Goal: Task Accomplishment & Management: Use online tool/utility

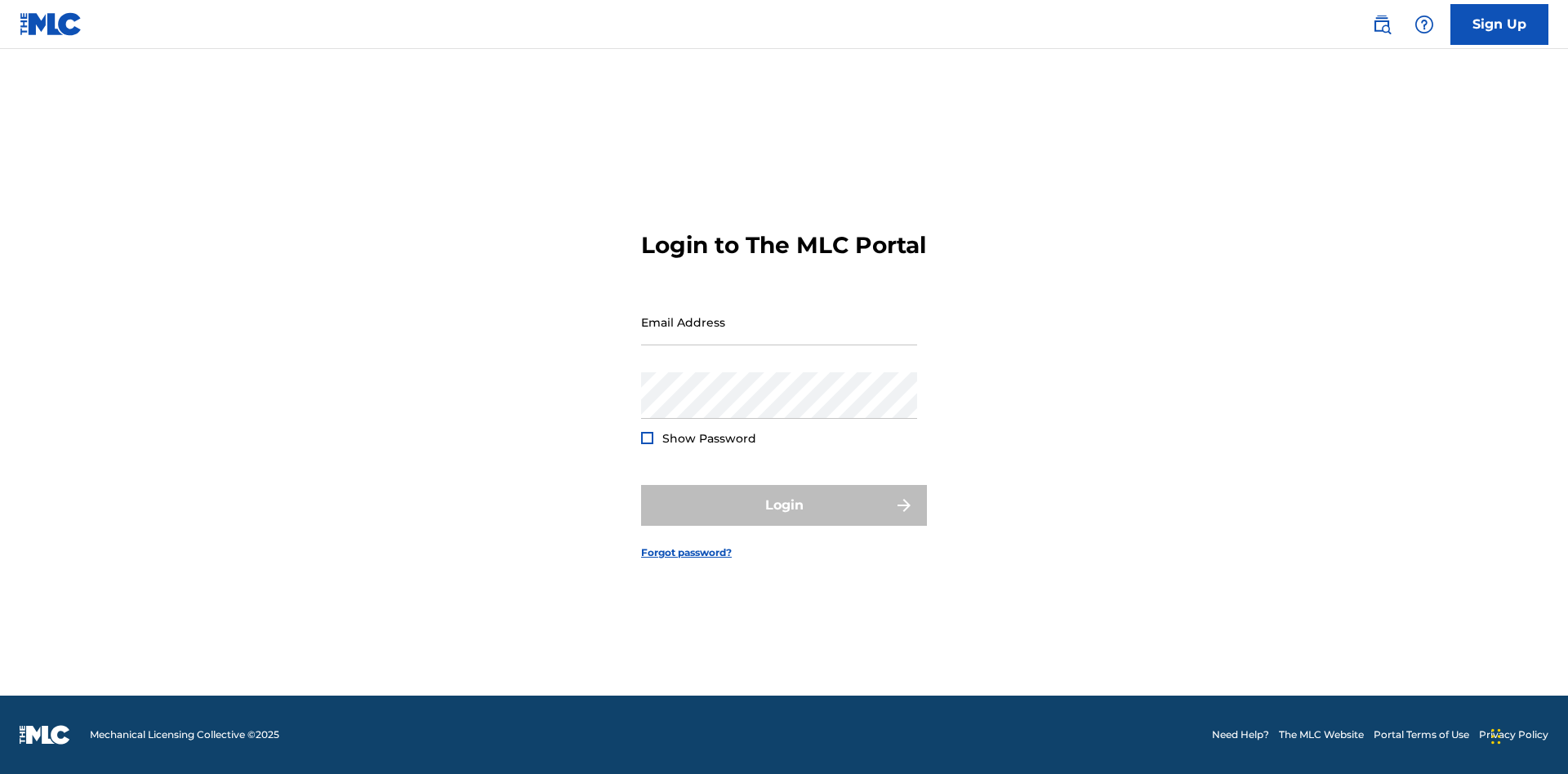
scroll to position [21, 0]
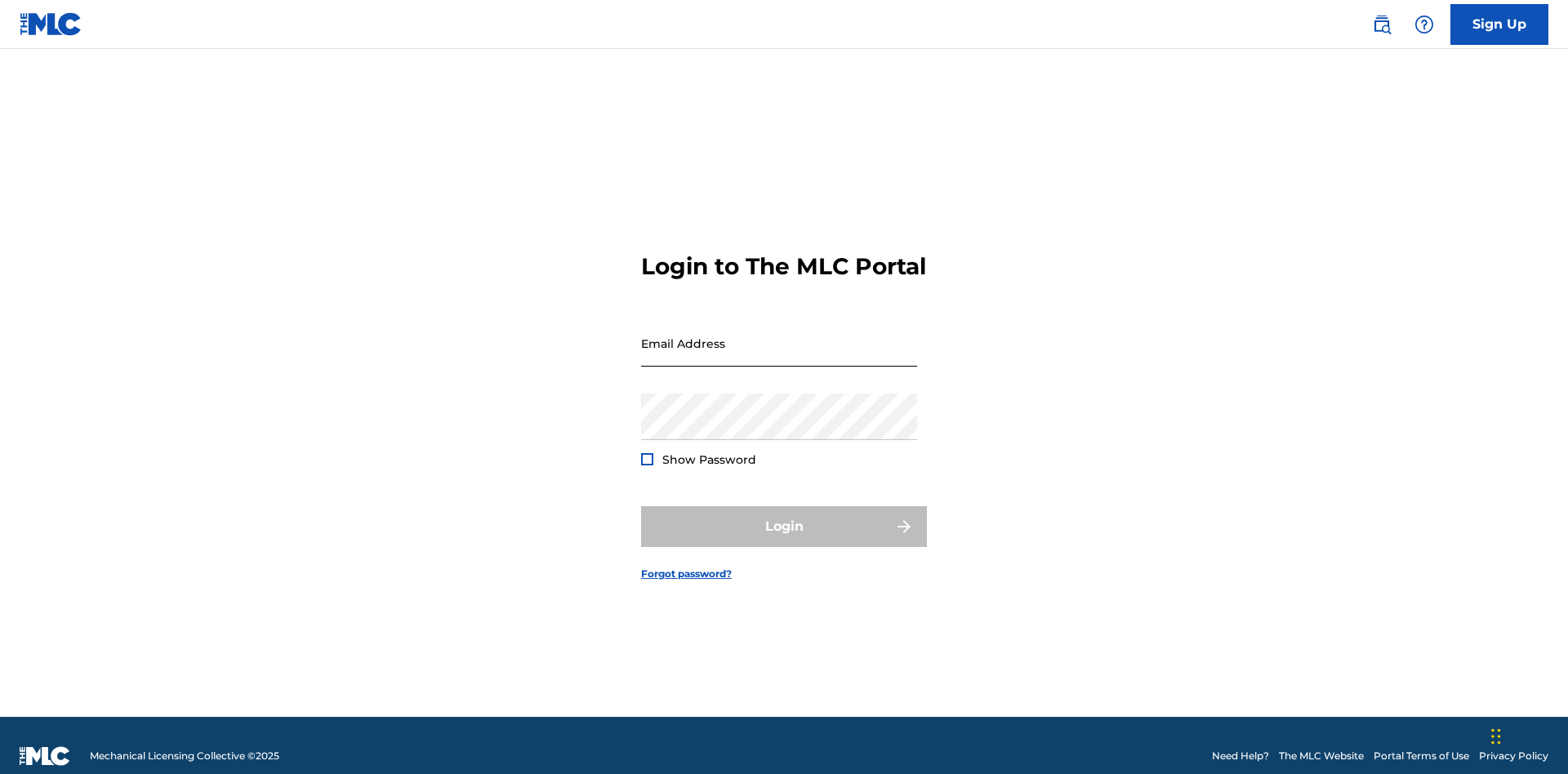
click at [779, 336] on input "Email Address" at bounding box center [779, 343] width 276 height 47
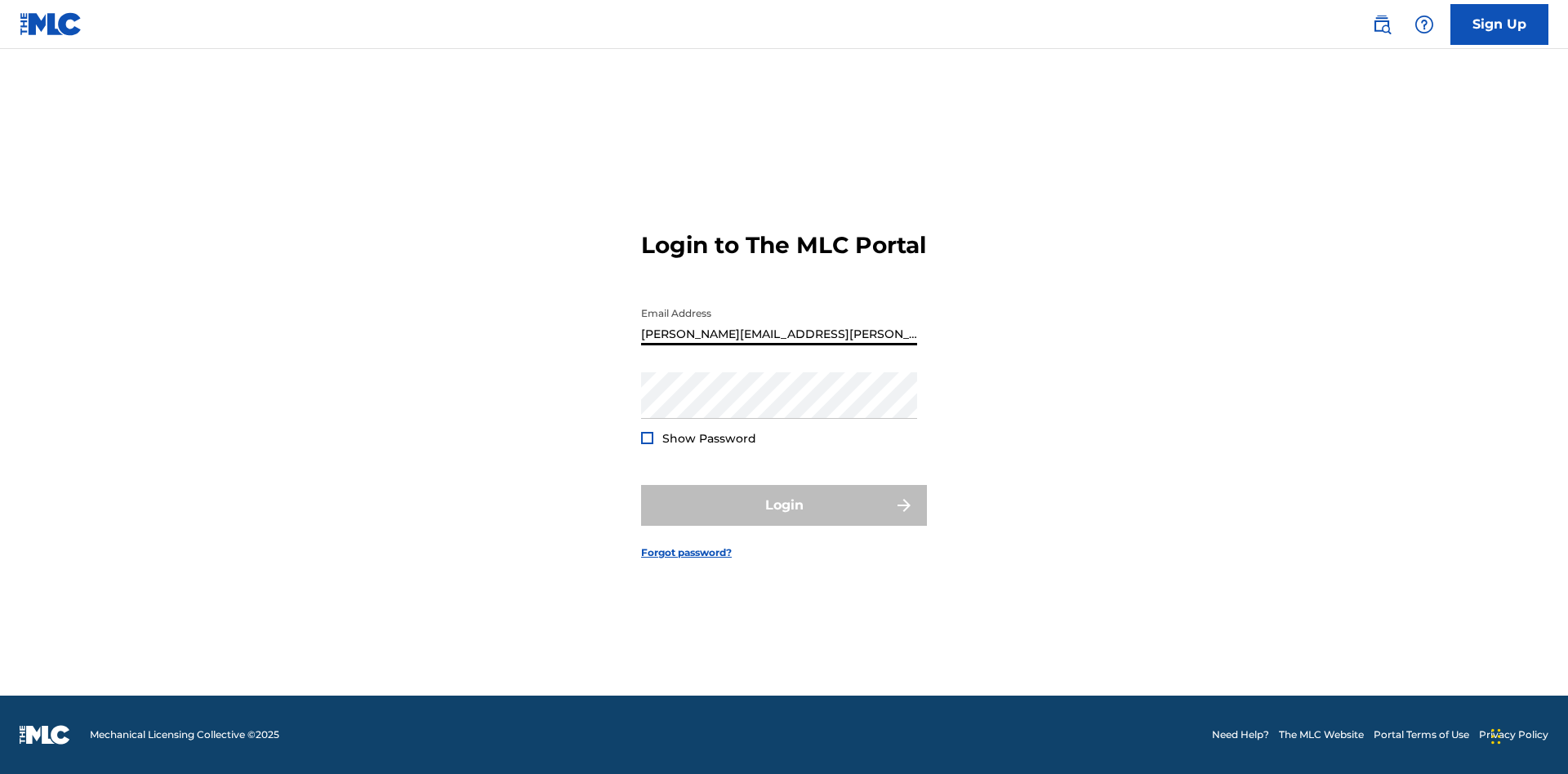
type input "Krystal.Ribble@themlc.com"
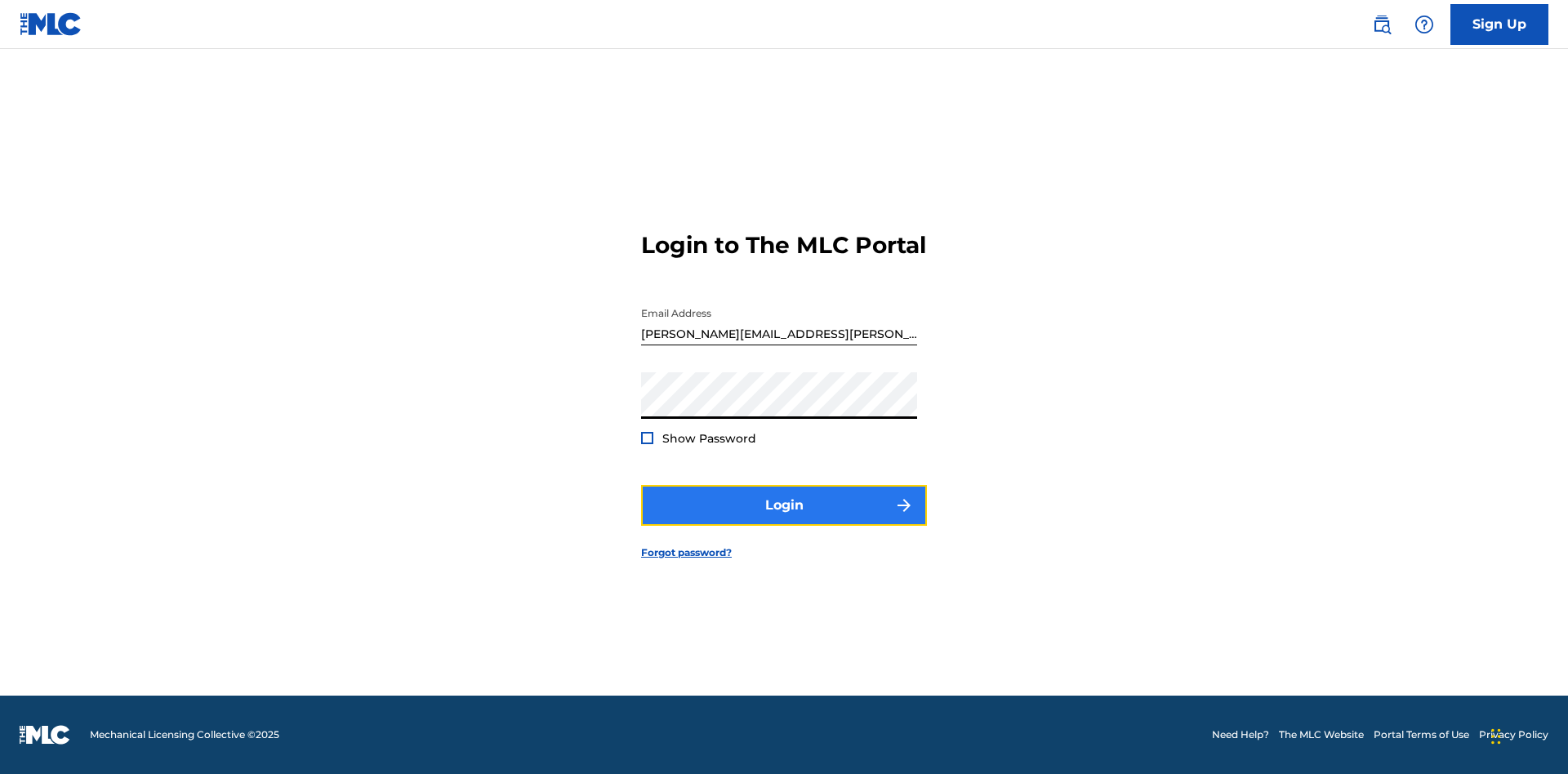
click at [784, 520] on button "Login" at bounding box center [784, 505] width 286 height 41
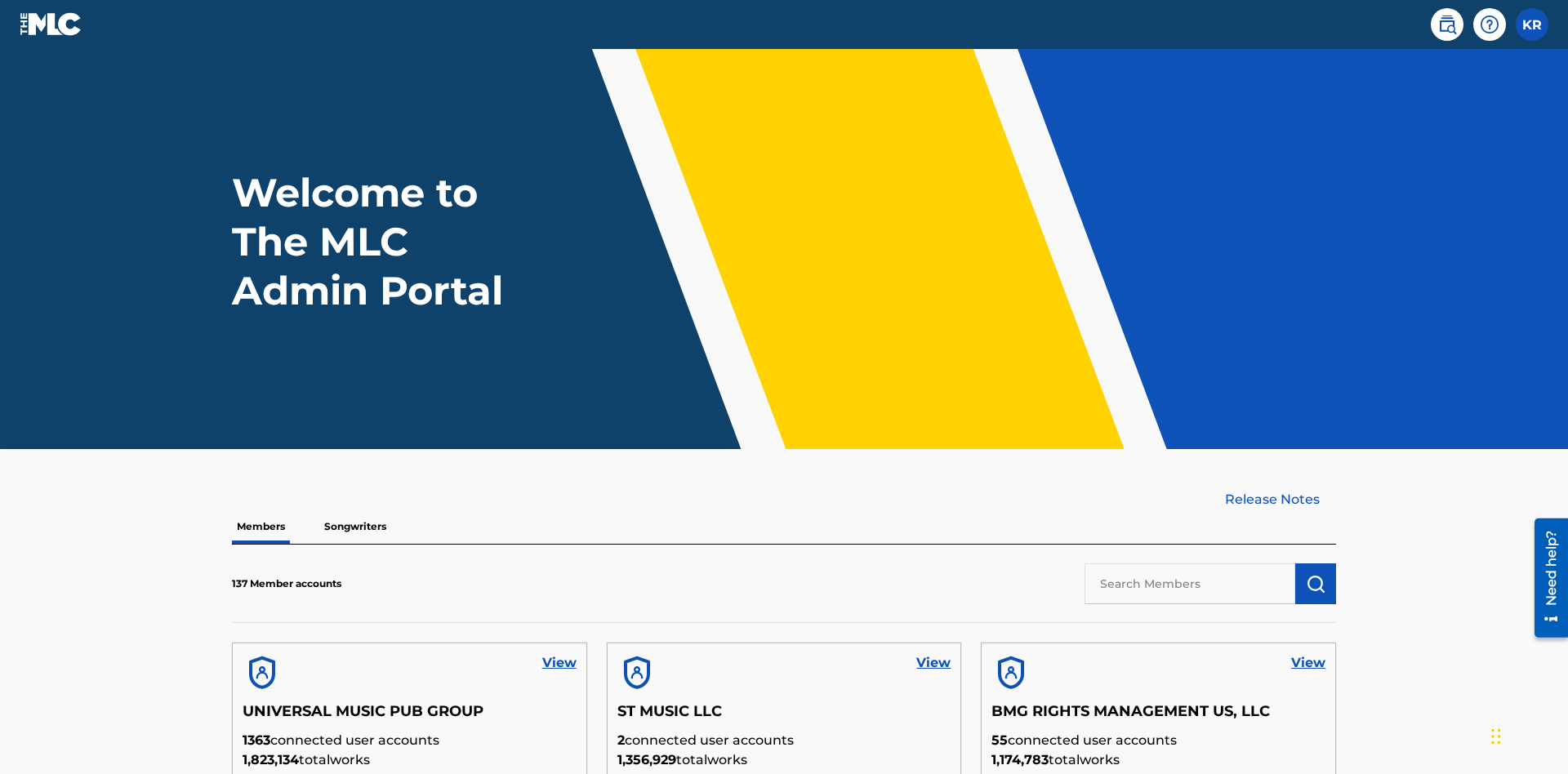
click at [1190, 564] on input "text" at bounding box center [1190, 584] width 211 height 41
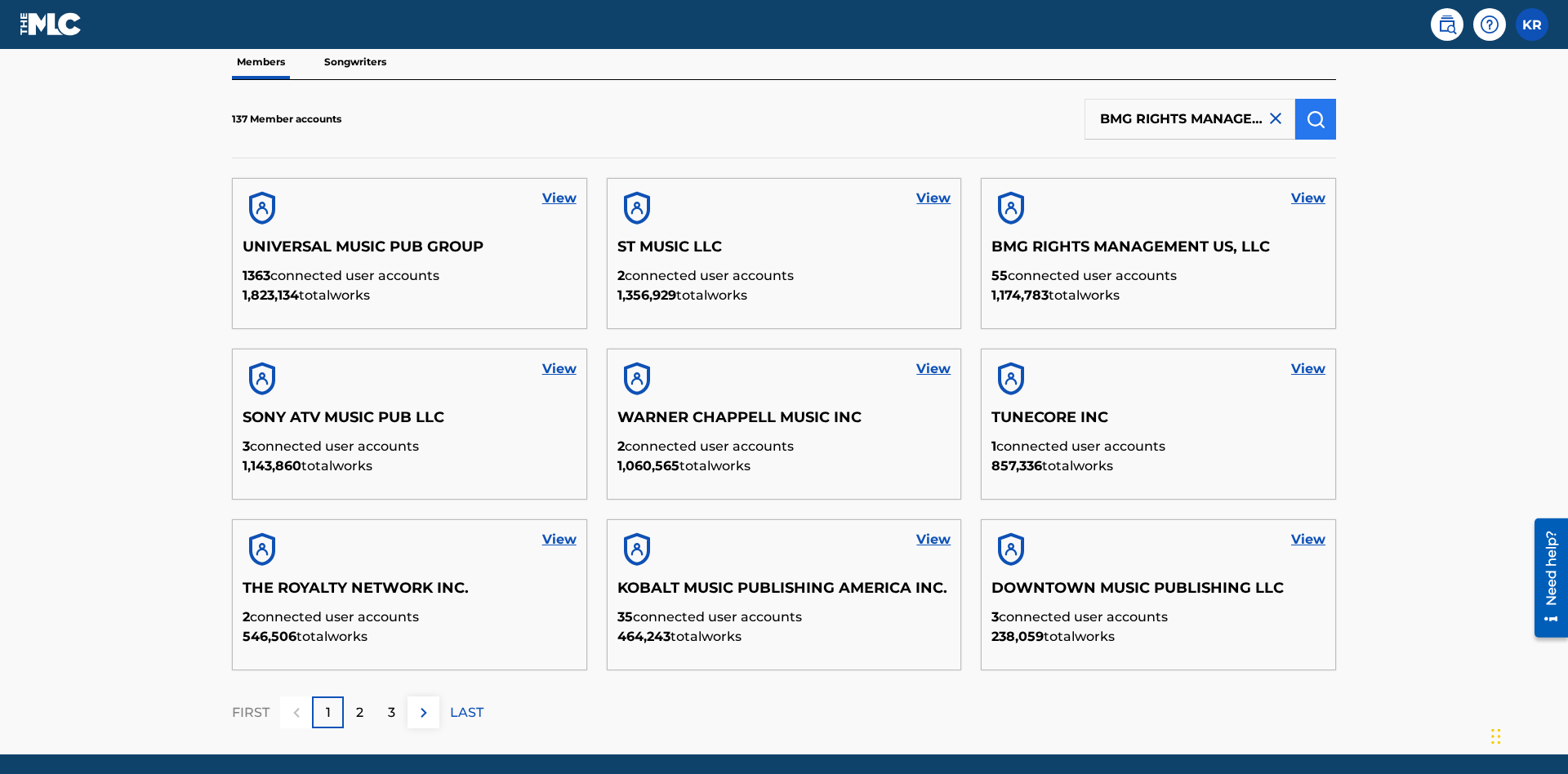
type input "BMG RIGHTS MANAGEMENT US, LLC"
click at [1316, 109] on img "submit" at bounding box center [1315, 119] width 20 height 19
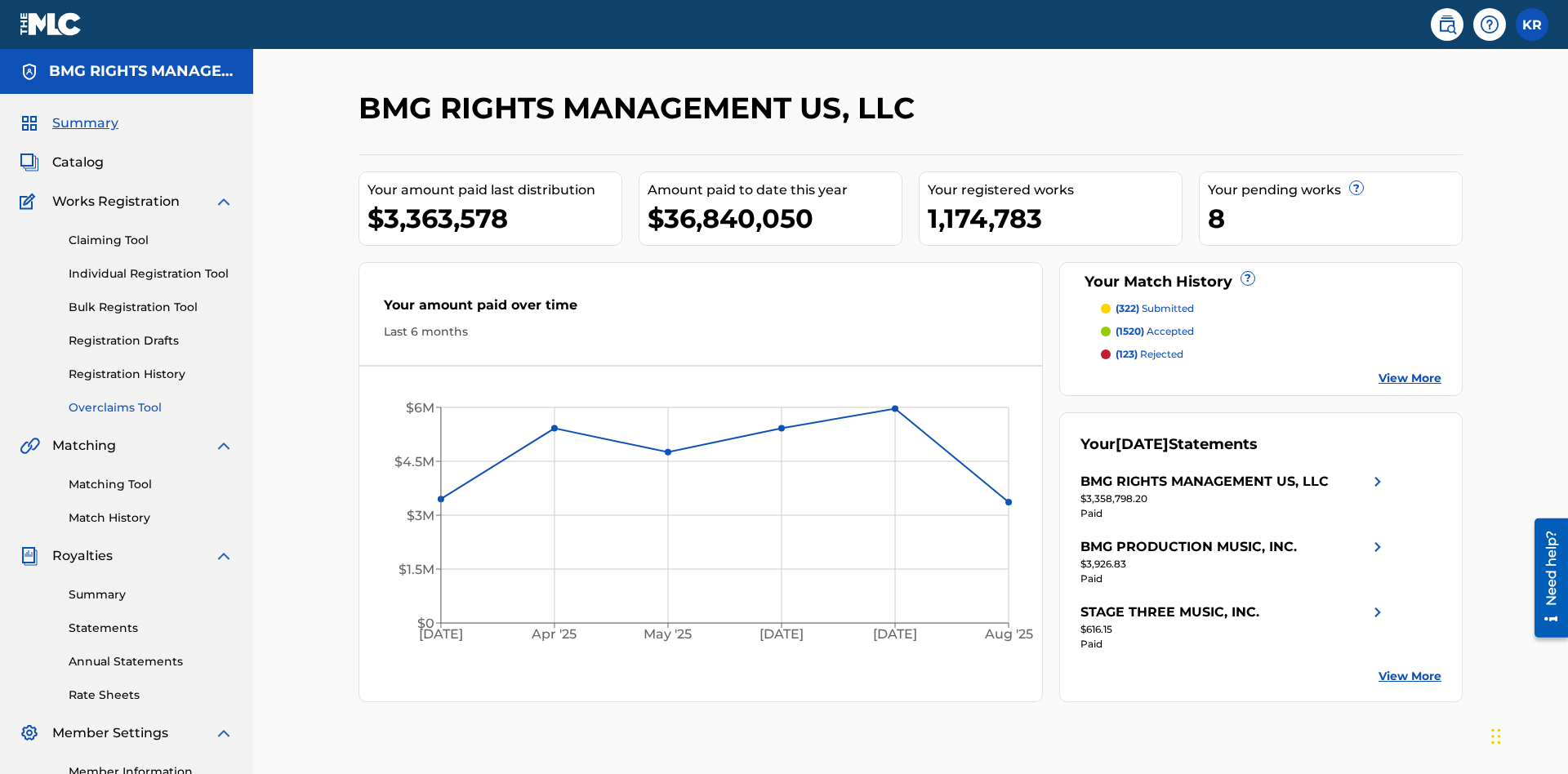
click at [151, 399] on link "Overclaims Tool" at bounding box center [151, 408] width 165 height 17
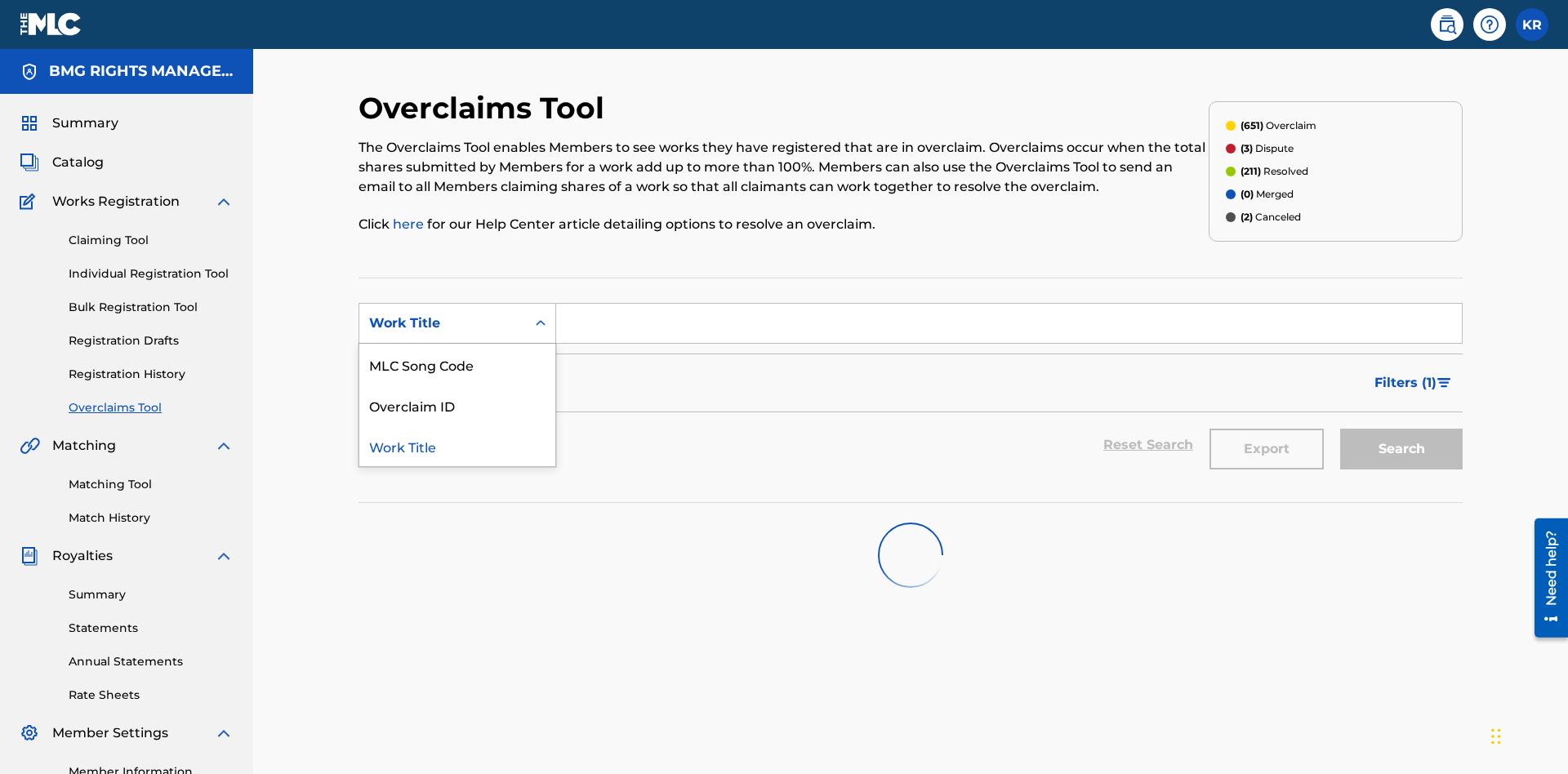
scroll to position [205, 0]
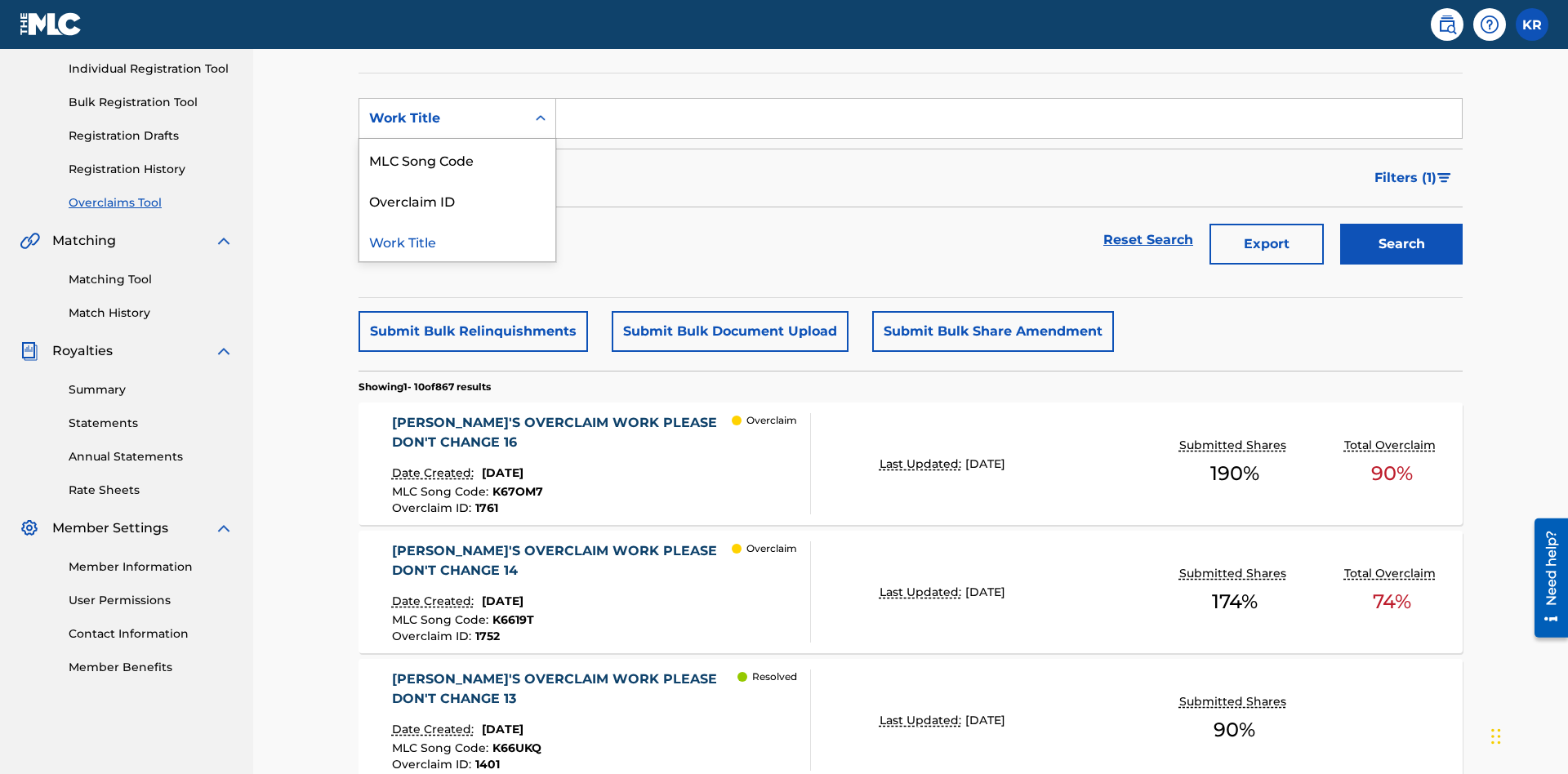
click at [457, 159] on div "MLC Song Code" at bounding box center [457, 159] width 196 height 41
click at [1009, 118] on input "Search Form" at bounding box center [1009, 119] width 906 height 39
type input "K6619T"
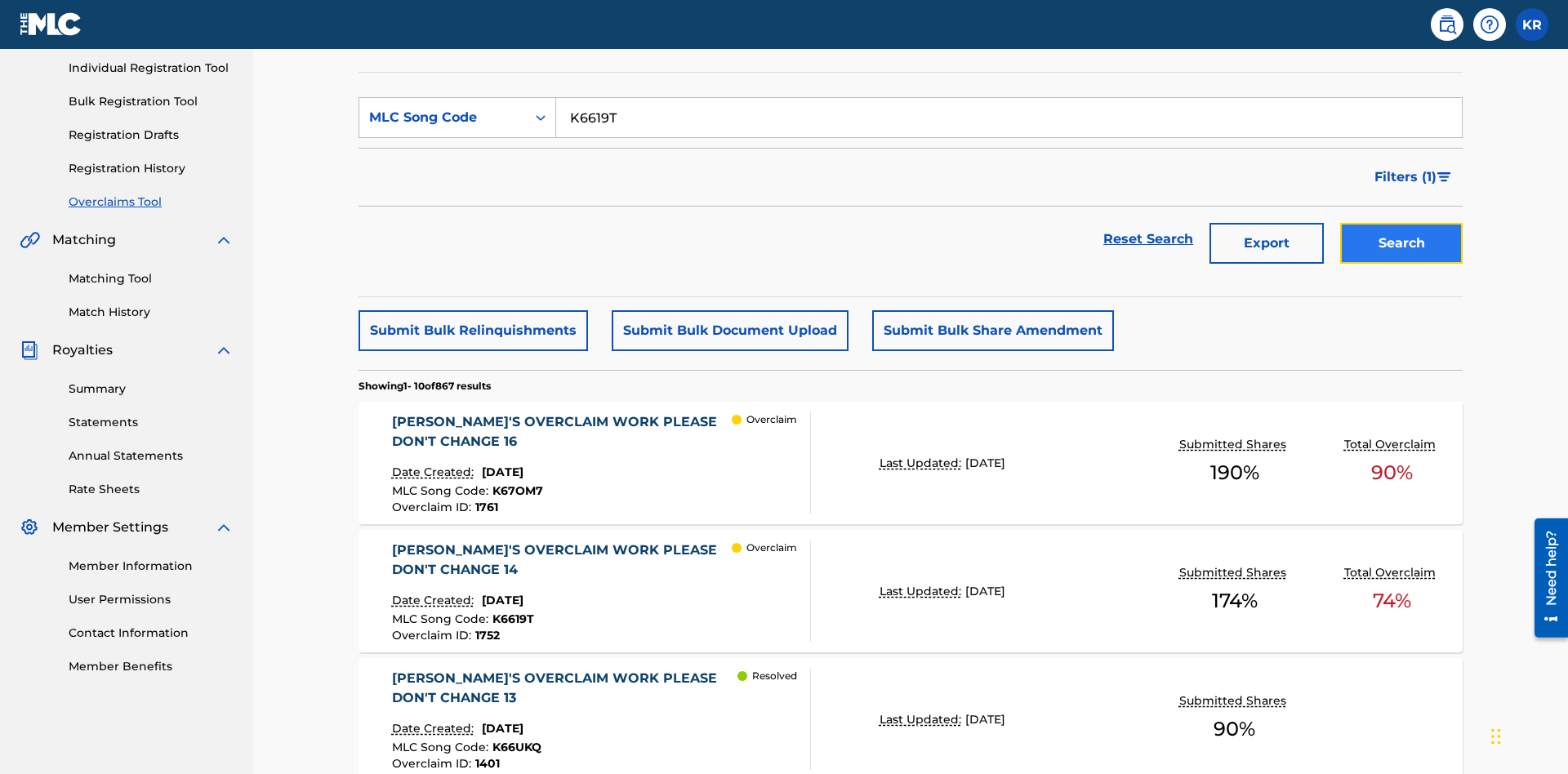
click at [1402, 223] on button "Search" at bounding box center [1402, 243] width 122 height 41
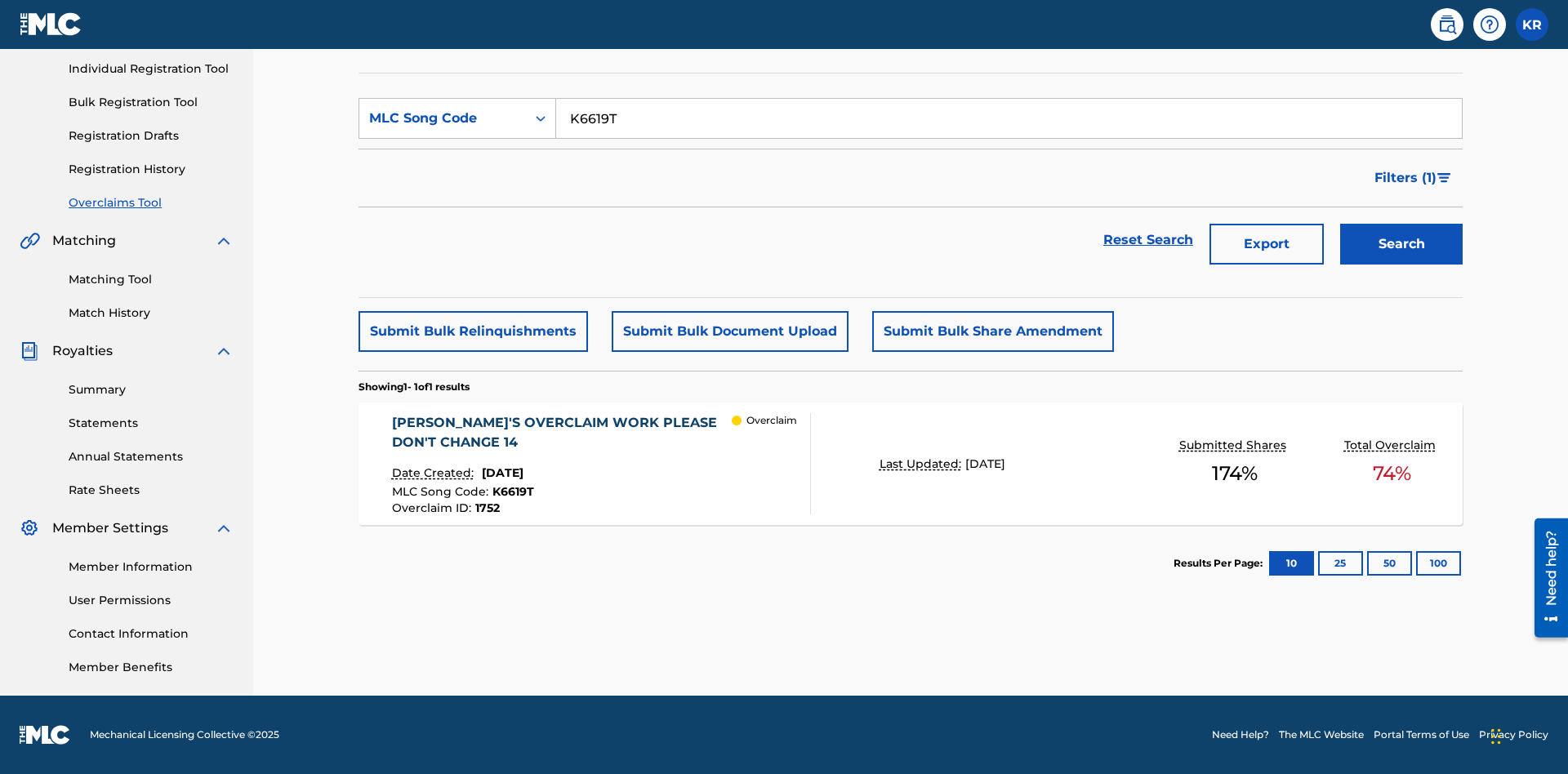
click at [486, 508] on span "1752" at bounding box center [488, 507] width 25 height 14
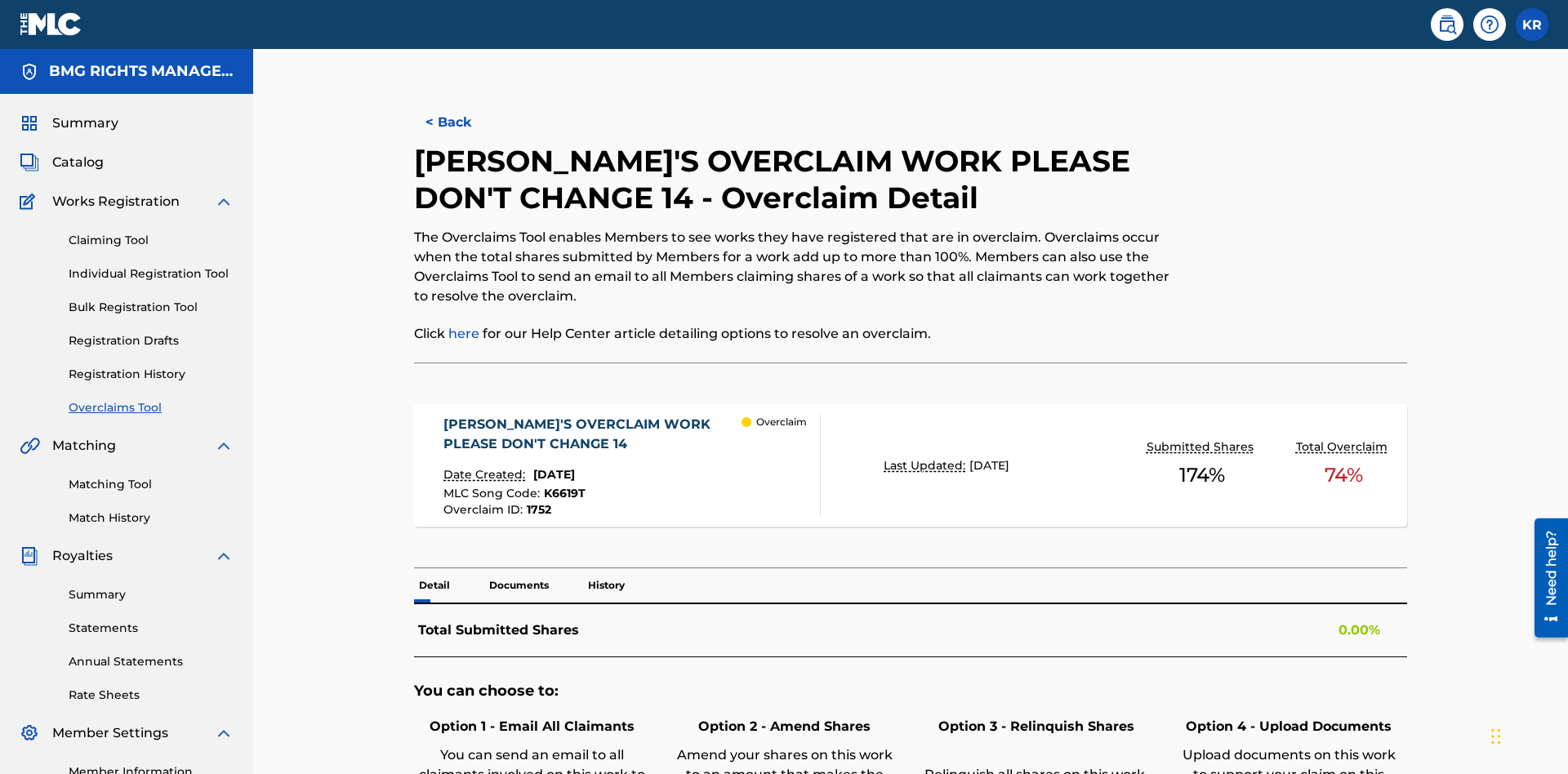
scroll to position [45, 0]
